Goal: Task Accomplishment & Management: Complete application form

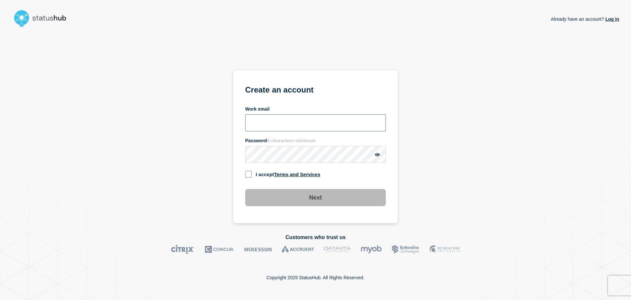
click at [272, 121] on input "Work email" at bounding box center [315, 122] width 141 height 17
type input "[EMAIL_ADDRESS][DOMAIN_NAME]"
click at [233, 156] on div "Already have an account? Log in Create an account Work email rjohn@augsburg.edu…" at bounding box center [316, 126] width 608 height 193
click at [243, 156] on section "Create an account Work email rjohn@augsburg.edu Password 8 characters minimum I…" at bounding box center [315, 146] width 164 height 153
click at [378, 155] on icon "button" at bounding box center [377, 154] width 5 height 4
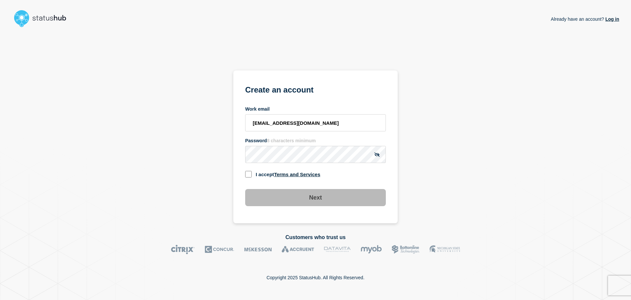
click at [246, 176] on input "checkbox" at bounding box center [248, 174] width 7 height 7
checkbox input "true"
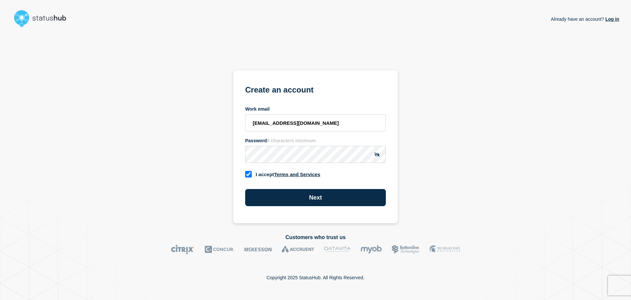
click at [293, 201] on button "Next" at bounding box center [315, 197] width 141 height 17
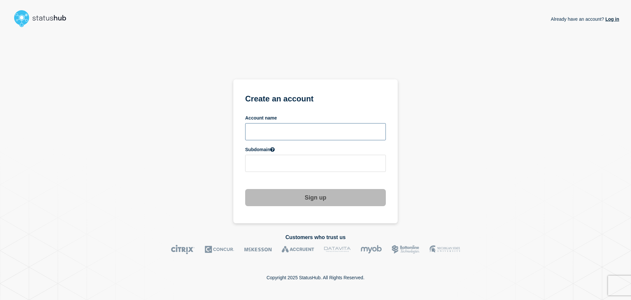
click at [297, 131] on input "text" at bounding box center [315, 131] width 141 height 17
type input "Facilities Tracking"
type input "facilities-tracking"
click at [275, 151] on icon at bounding box center [272, 149] width 5 height 5
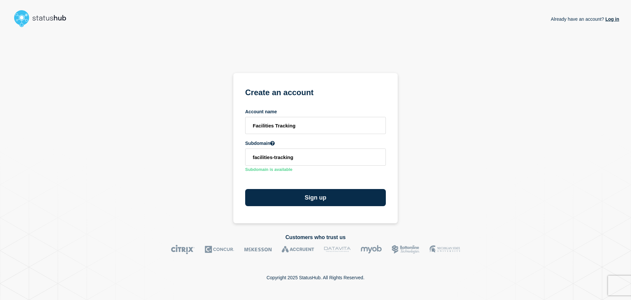
click at [288, 198] on button "Sign up" at bounding box center [315, 197] width 141 height 17
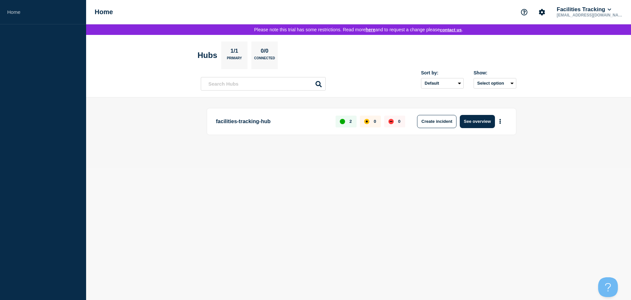
click at [470, 121] on button "See overview" at bounding box center [477, 121] width 35 height 13
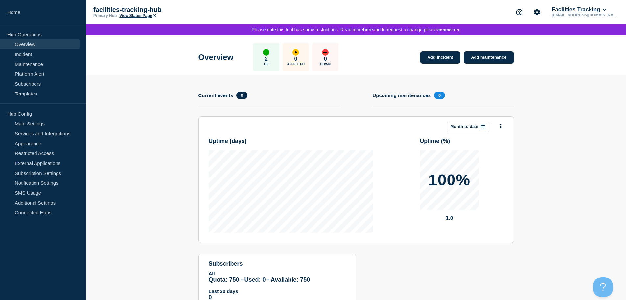
click at [493, 60] on link "Add maintenance" at bounding box center [489, 57] width 50 height 12
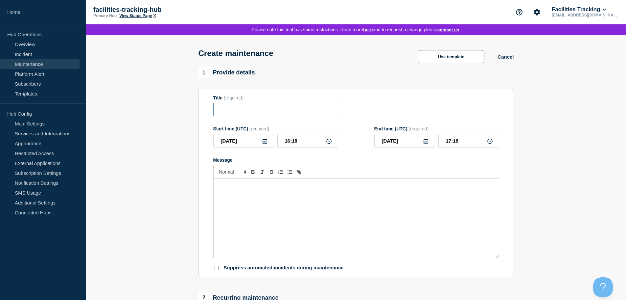
click at [220, 112] on input "Title" at bounding box center [275, 109] width 125 height 13
type input "Veterans/Graduate Student Lounge"
click at [264, 144] on icon at bounding box center [264, 140] width 5 height 5
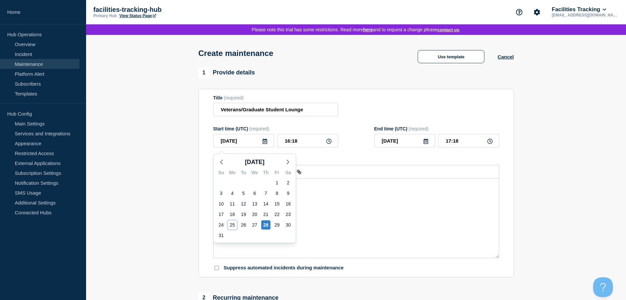
click at [233, 226] on div "25" at bounding box center [232, 224] width 9 height 9
type input "[DATE]"
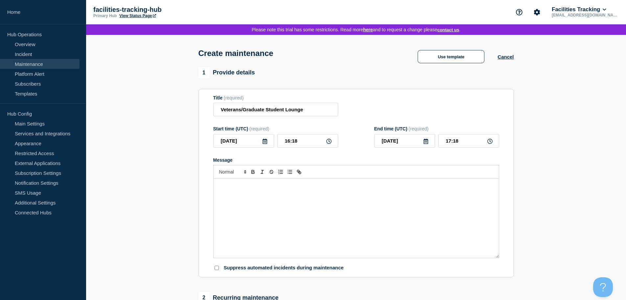
click at [329, 144] on icon at bounding box center [328, 140] width 5 height 5
drag, startPoint x: 307, startPoint y: 111, endPoint x: 191, endPoint y: 111, distance: 116.4
click at [193, 110] on section "1 Provide details Title (required) Veterans/Graduate Student Lounge Start time …" at bounding box center [356, 295] width 540 height 456
type input "Pot Hole Filling - Lot ??"
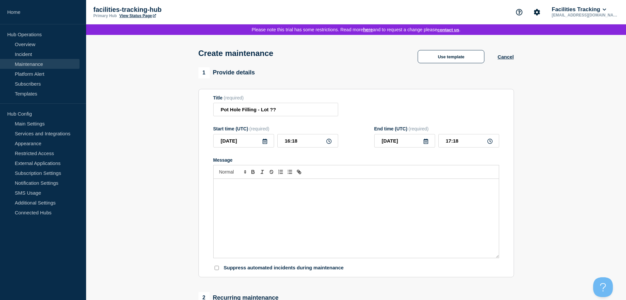
click at [264, 142] on icon at bounding box center [265, 140] width 5 height 5
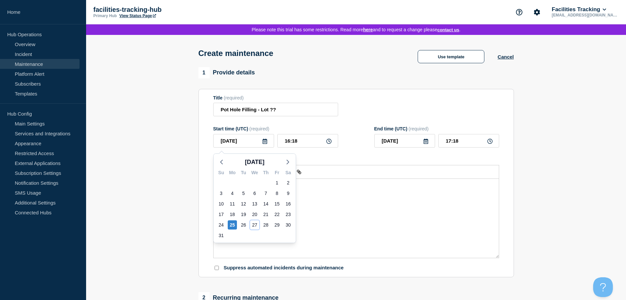
click at [257, 225] on div "27" at bounding box center [254, 224] width 9 height 9
type input "[DATE]"
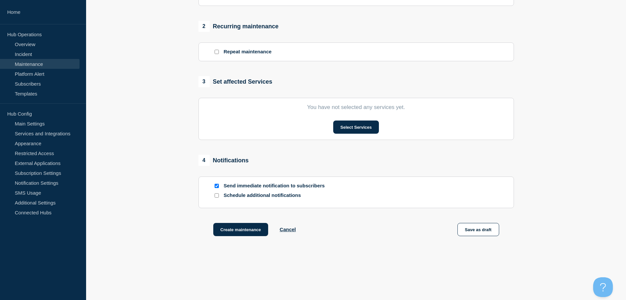
scroll to position [285, 0]
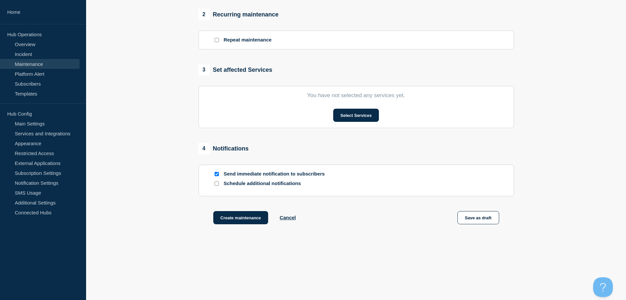
click at [217, 174] on input "Send immediate notification to subscribers" at bounding box center [217, 174] width 4 height 4
checkbox input "false"
click at [238, 216] on button "Create maintenance" at bounding box center [240, 217] width 55 height 13
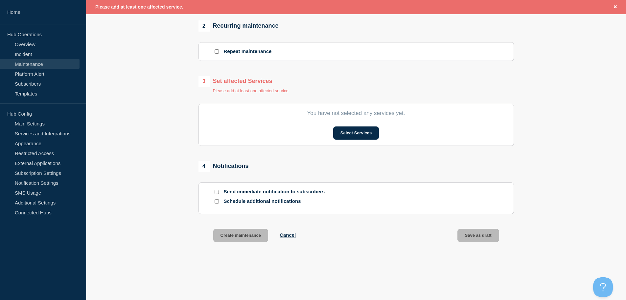
scroll to position [300, 0]
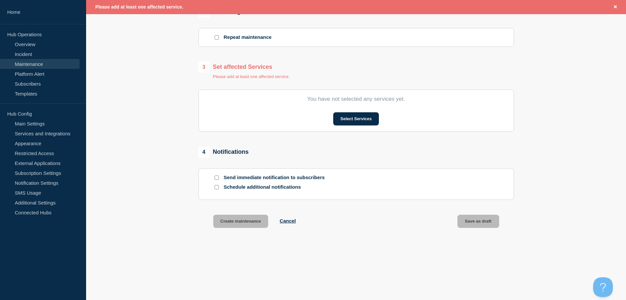
click at [364, 118] on button "Select Services" at bounding box center [356, 118] width 46 height 13
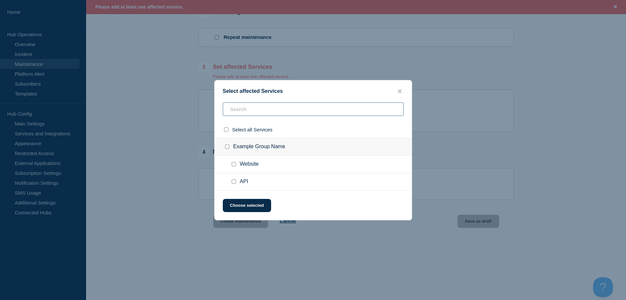
click at [261, 111] on input "text" at bounding box center [313, 108] width 181 height 13
click at [398, 91] on icon "close button" at bounding box center [400, 90] width 4 height 5
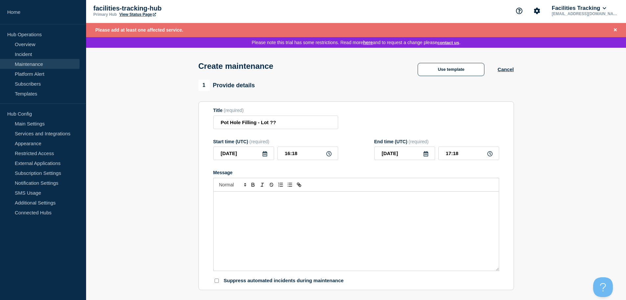
scroll to position [0, 0]
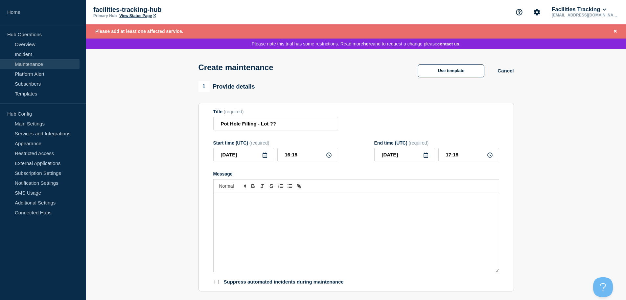
click at [466, 74] on button "Use template" at bounding box center [451, 70] width 67 height 13
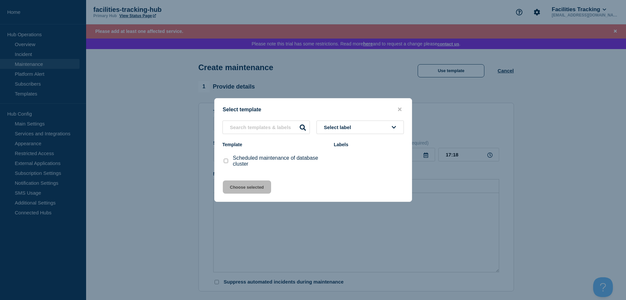
click at [400, 110] on icon "close button" at bounding box center [400, 110] width 4 height 4
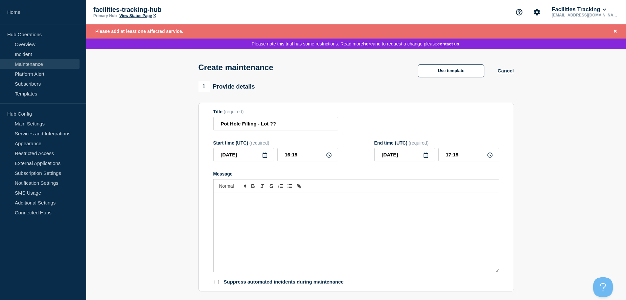
click at [505, 73] on button "Cancel" at bounding box center [506, 71] width 16 height 6
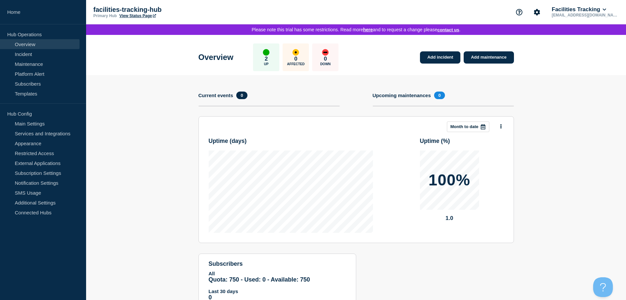
click at [54, 123] on link "Main Settings" at bounding box center [40, 123] width 80 height 10
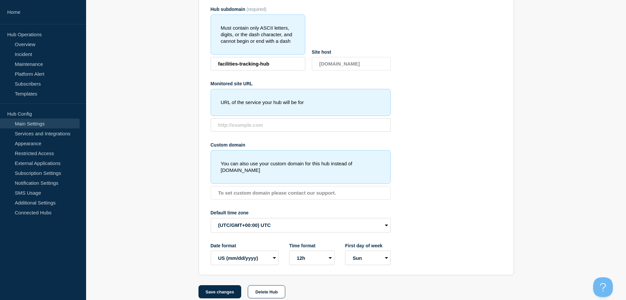
scroll to position [126, 0]
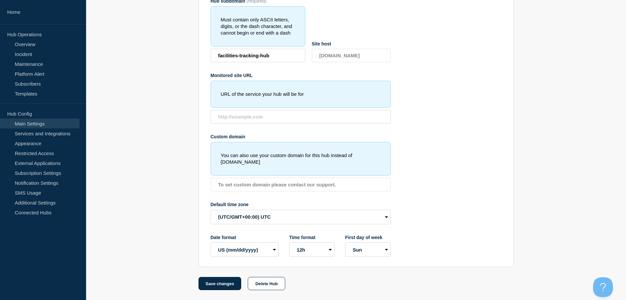
click at [37, 133] on link "Services and Integrations" at bounding box center [40, 133] width 80 height 10
